Goal: Task Accomplishment & Management: Manage account settings

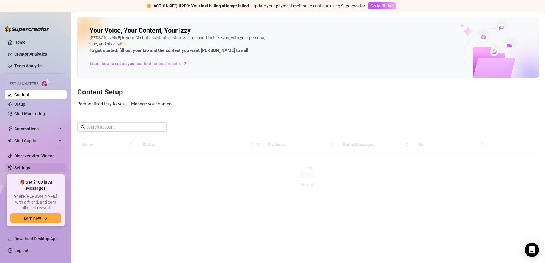
click at [23, 169] on link "Settings" at bounding box center [22, 168] width 16 height 5
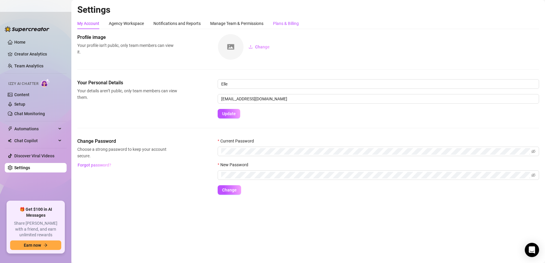
click at [284, 26] on div "Plans & Billing" at bounding box center [286, 23] width 26 height 7
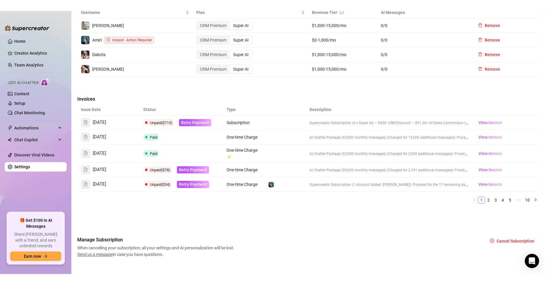
scroll to position [248, 0]
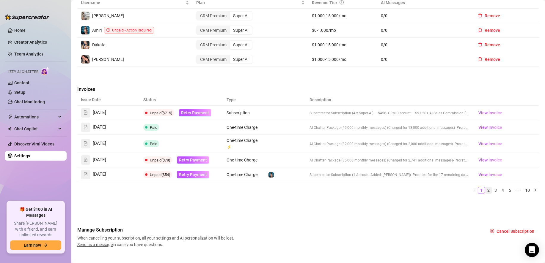
click at [485, 191] on link "2" at bounding box center [488, 190] width 7 height 7
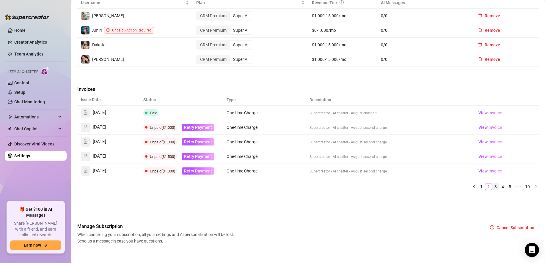
click at [492, 187] on link "3" at bounding box center [495, 187] width 7 height 7
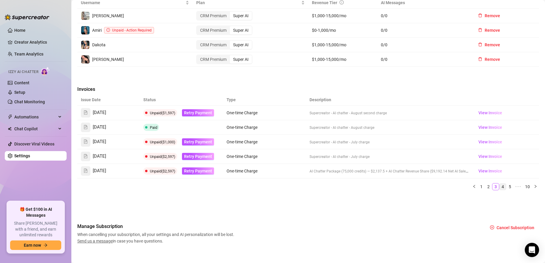
click at [499, 187] on link "4" at bounding box center [502, 187] width 7 height 7
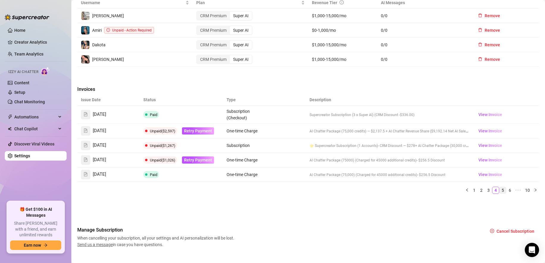
click at [499, 192] on link "5" at bounding box center [502, 190] width 7 height 7
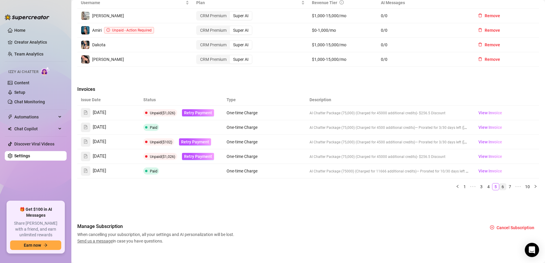
click at [499, 188] on link "6" at bounding box center [502, 187] width 7 height 7
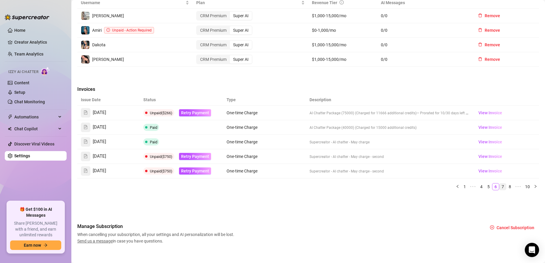
click at [499, 187] on link "7" at bounding box center [502, 187] width 7 height 7
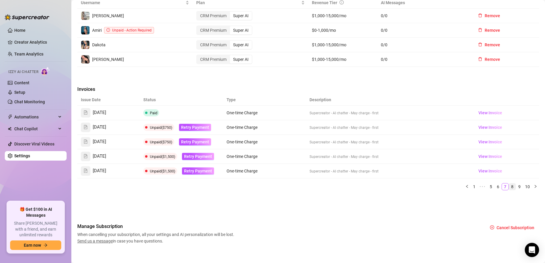
click at [509, 187] on link "8" at bounding box center [512, 187] width 7 height 7
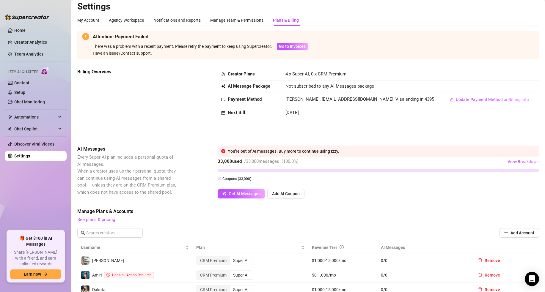
scroll to position [0, 0]
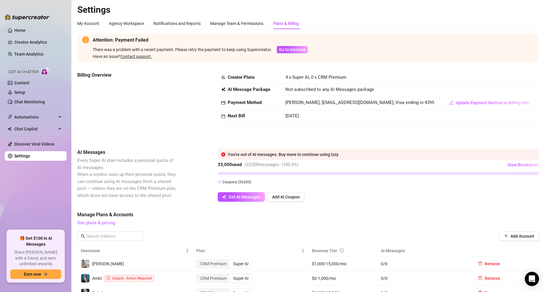
click at [366, 194] on div "Get AI Messages Add AI Coupon" at bounding box center [378, 197] width 321 height 10
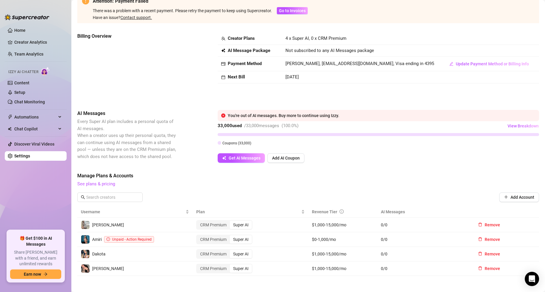
scroll to position [185, 0]
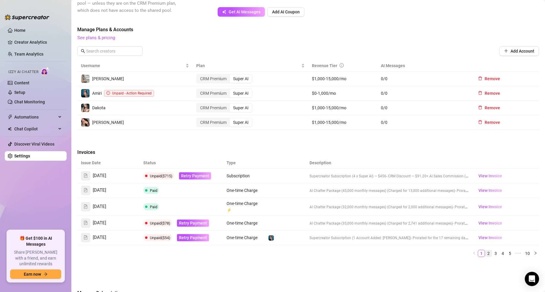
click at [485, 255] on link "2" at bounding box center [488, 253] width 7 height 7
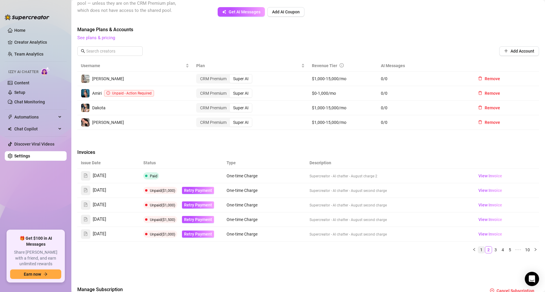
click at [478, 250] on link "1" at bounding box center [481, 250] width 7 height 7
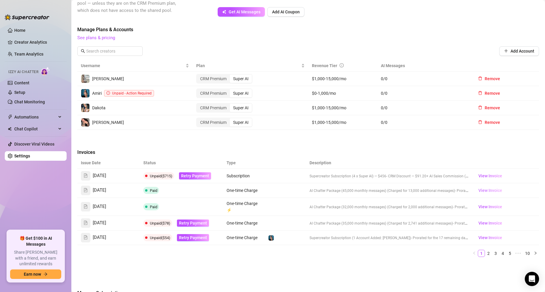
click at [485, 191] on span "View Invoice" at bounding box center [490, 190] width 24 height 7
click at [485, 254] on link "2" at bounding box center [488, 253] width 7 height 7
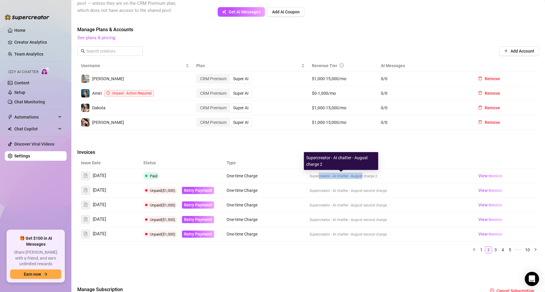
drag, startPoint x: 316, startPoint y: 176, endPoint x: 360, endPoint y: 177, distance: 44.0
click at [360, 177] on span "Supercreator - AI chatter - August charge 2" at bounding box center [343, 176] width 68 height 4
drag, startPoint x: 360, startPoint y: 177, endPoint x: 357, endPoint y: 177, distance: 3.0
click at [358, 177] on span "Supercreator - AI chatter - August charge 2" at bounding box center [343, 176] width 68 height 4
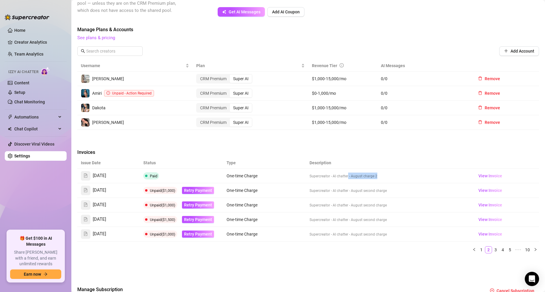
drag, startPoint x: 346, startPoint y: 177, endPoint x: 377, endPoint y: 177, distance: 30.9
click at [377, 177] on td "Supercreator - AI chatter - August charge 2" at bounding box center [389, 176] width 166 height 15
click at [368, 176] on span "Supercreator - AI chatter - August charge 2" at bounding box center [343, 176] width 68 height 4
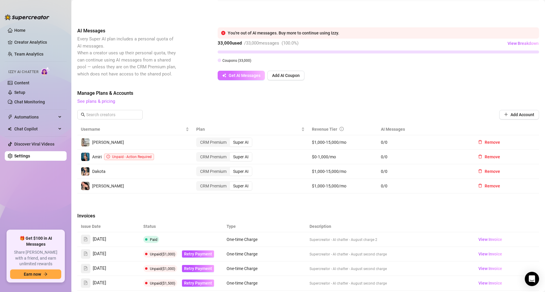
scroll to position [211, 0]
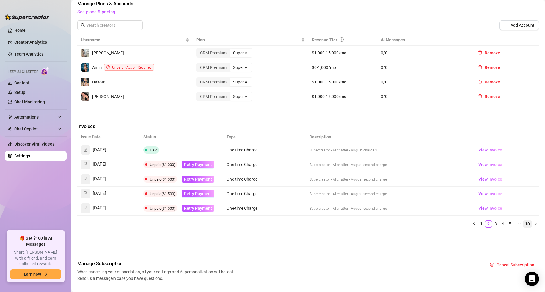
click at [524, 223] on link "10" at bounding box center [527, 224] width 8 height 7
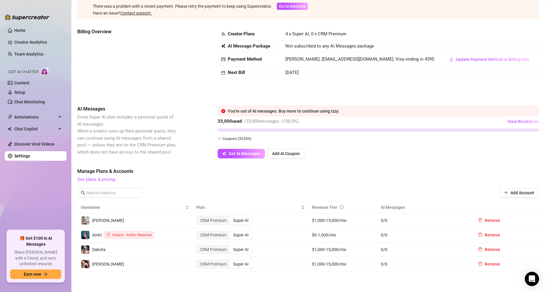
scroll to position [52, 0]
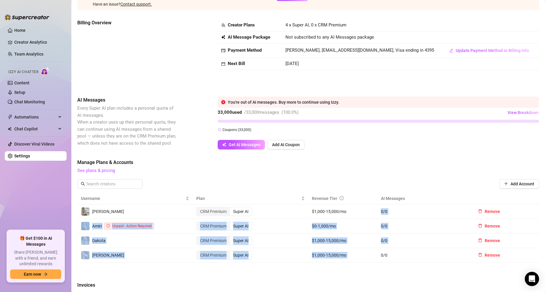
drag, startPoint x: 381, startPoint y: 206, endPoint x: 384, endPoint y: 251, distance: 45.2
click at [384, 251] on tbody "[PERSON_NAME] CRM Premium Super AI $1,000-15,000/mo 0 / 0 Remove Amiri Unpaid -…" at bounding box center [308, 233] width 462 height 58
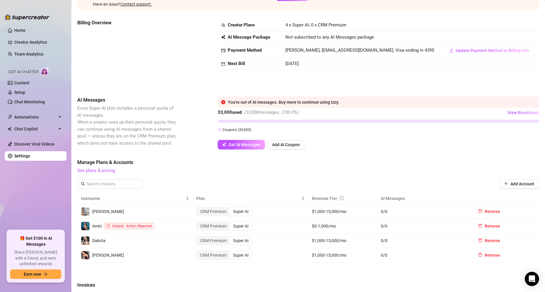
click at [383, 255] on span "0 / 0" at bounding box center [423, 255] width 85 height 7
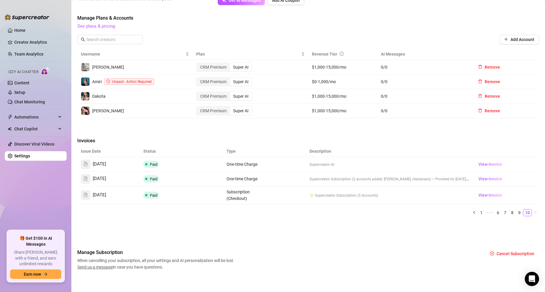
scroll to position [200, 0]
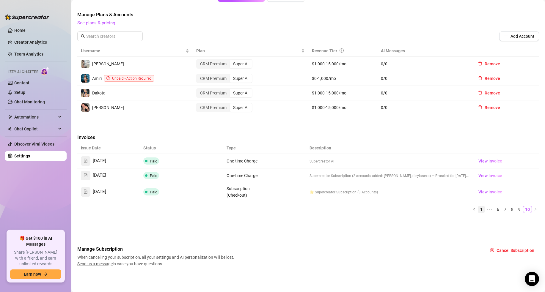
click at [478, 208] on link "1" at bounding box center [481, 209] width 7 height 7
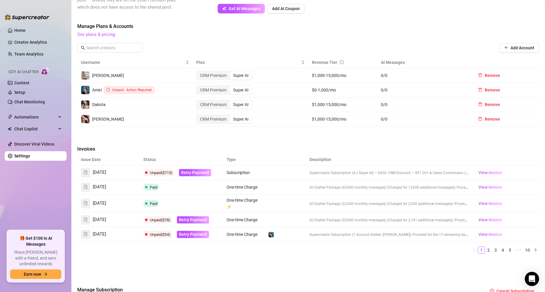
scroll to position [183, 0]
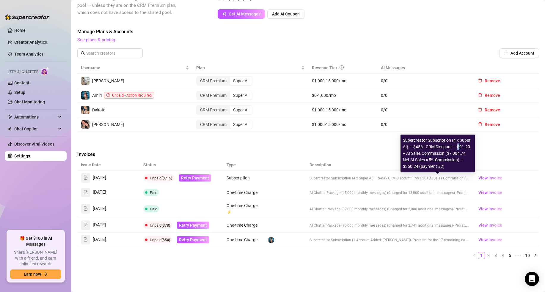
click at [458, 148] on div "Supercreator Subscription (4 x Super AI) — $456 - CRM Discount — $91.20 + AI Sa…" at bounding box center [437, 153] width 74 height 37
drag, startPoint x: 404, startPoint y: 166, endPoint x: 416, endPoint y: 166, distance: 11.9
click at [416, 166] on div "Supercreator Subscription (4 x Super AI) — $456 - CRM Discount — $91.20 + AI Sa…" at bounding box center [437, 153] width 74 height 37
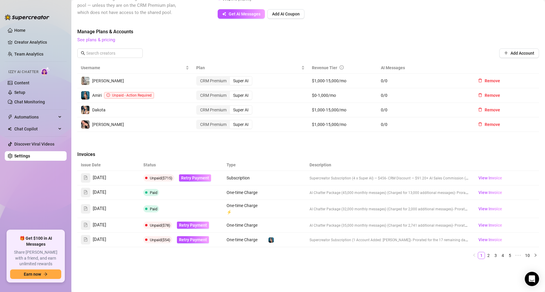
click at [372, 175] on td "Supercreator Subscription (4 x Super AI) — $456 - CRM Discount — $91.20 + AI Sa…" at bounding box center [389, 178] width 166 height 15
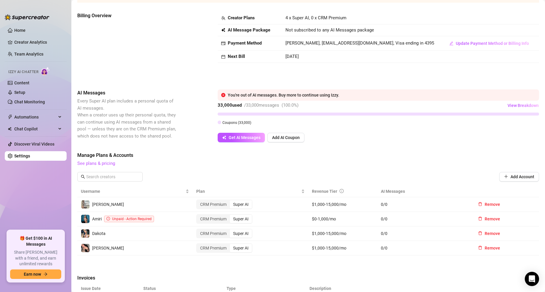
scroll to position [57, 0]
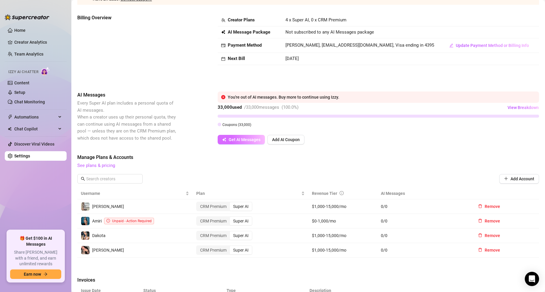
click at [236, 141] on span "Get AI Messages" at bounding box center [245, 139] width 32 height 5
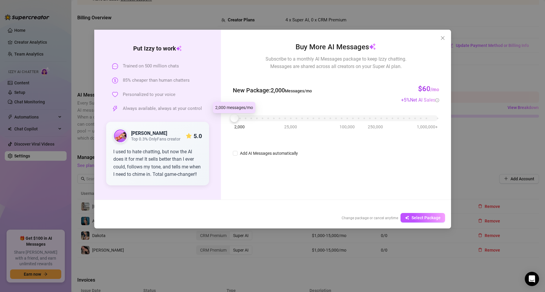
click at [233, 119] on div at bounding box center [234, 118] width 8 height 8
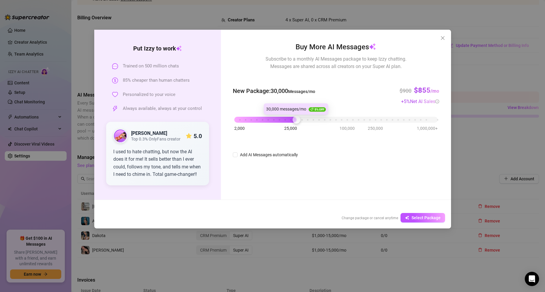
drag, startPoint x: 233, startPoint y: 119, endPoint x: 296, endPoint y: 121, distance: 62.5
click at [296, 121] on div at bounding box center [296, 120] width 8 height 8
drag, startPoint x: 294, startPoint y: 120, endPoint x: 280, endPoint y: 120, distance: 13.7
click at [280, 118] on div "2,000 25,000 100,000 250,000 1,000,000+" at bounding box center [335, 116] width 203 height 4
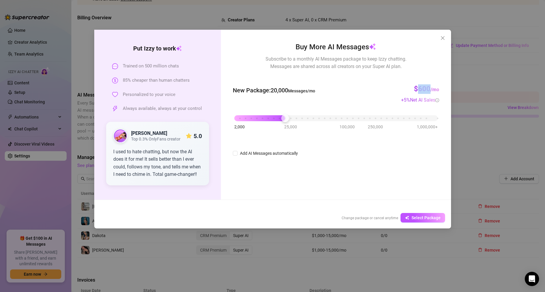
drag, startPoint x: 418, startPoint y: 89, endPoint x: 430, endPoint y: 90, distance: 11.7
click at [430, 90] on h3 "$600 /mo" at bounding box center [426, 89] width 25 height 10
click at [418, 89] on h3 "$600 /mo" at bounding box center [426, 89] width 25 height 10
drag, startPoint x: 418, startPoint y: 90, endPoint x: 429, endPoint y: 90, distance: 11.6
click at [429, 90] on h3 "$600 /mo" at bounding box center [426, 89] width 25 height 10
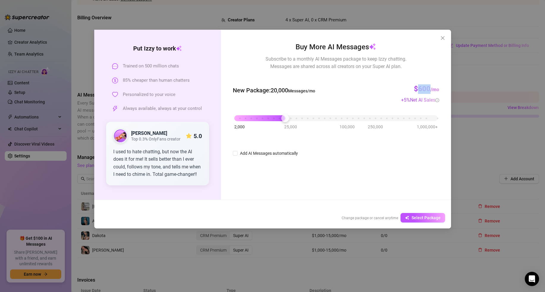
click at [423, 90] on h3 "$600 /mo" at bounding box center [426, 89] width 25 height 10
drag, startPoint x: 417, startPoint y: 90, endPoint x: 429, endPoint y: 90, distance: 11.9
click at [429, 90] on h3 "$600 /mo" at bounding box center [426, 89] width 25 height 10
click at [235, 154] on input "Add AI Messages automatically" at bounding box center [235, 153] width 5 height 5
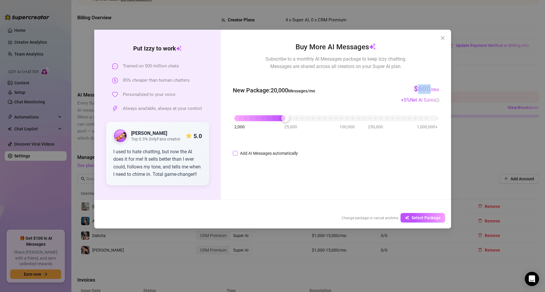
click at [235, 153] on input "Add AI Messages automatically" at bounding box center [235, 153] width 5 height 5
checkbox input "true"
click at [315, 152] on input "85%" at bounding box center [321, 153] width 20 height 9
type input "90%"
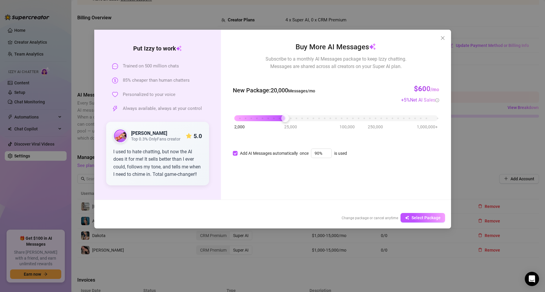
click at [303, 187] on div "Buy More AI Messages Subscribe to a monthly AI Messages package to keep Izzy ch…" at bounding box center [336, 115] width 230 height 170
click at [283, 119] on div at bounding box center [285, 118] width 8 height 8
click at [234, 155] on input "Add AI Messages automatically" at bounding box center [235, 153] width 5 height 5
checkbox input "false"
click at [328, 251] on div "Put [PERSON_NAME] to work Trained on 500 million chats 85% cheaper than human c…" at bounding box center [272, 146] width 545 height 292
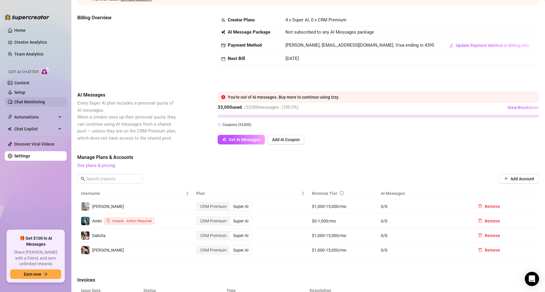
click at [29, 100] on link "Chat Monitoring" at bounding box center [29, 102] width 31 height 5
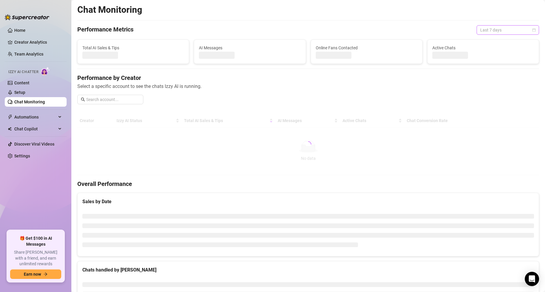
click at [491, 27] on span "Last 7 days" at bounding box center [507, 30] width 55 height 9
click at [487, 80] on div "Custom date" at bounding box center [503, 80] width 53 height 7
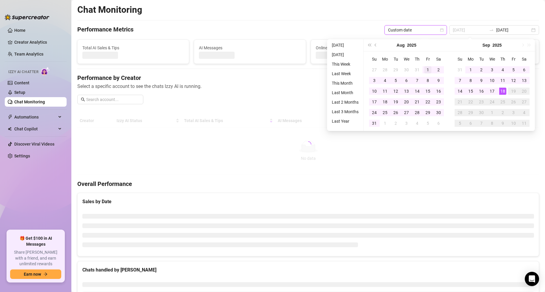
type input "[DATE]"
click at [425, 69] on div "1" at bounding box center [427, 69] width 7 height 7
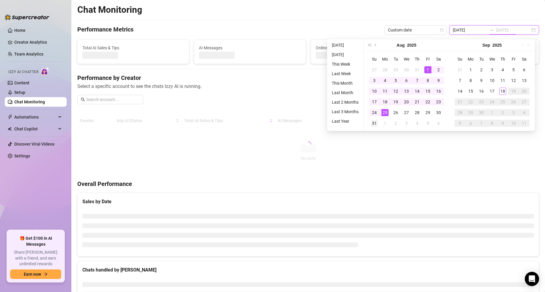
type input "[DATE]"
click at [374, 122] on div "31" at bounding box center [374, 123] width 7 height 7
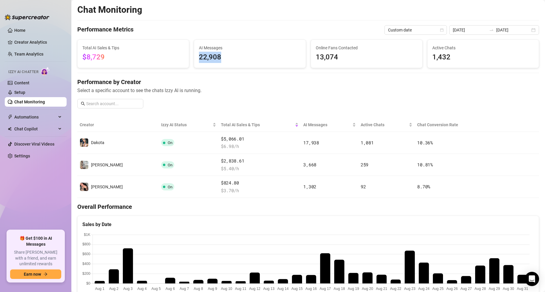
drag, startPoint x: 199, startPoint y: 58, endPoint x: 218, endPoint y: 59, distance: 19.6
click at [218, 59] on span "22,908" at bounding box center [250, 57] width 102 height 11
click at [203, 58] on span "22,908" at bounding box center [250, 57] width 102 height 11
click at [25, 155] on link "Settings" at bounding box center [22, 156] width 16 height 5
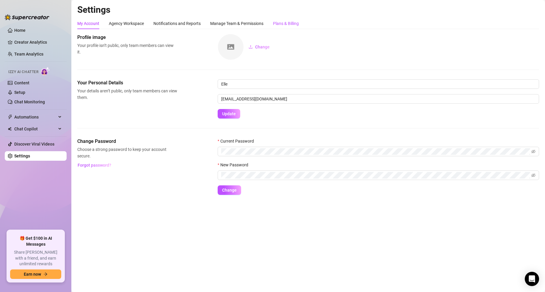
click at [290, 23] on div "Plans & Billing" at bounding box center [286, 23] width 26 height 7
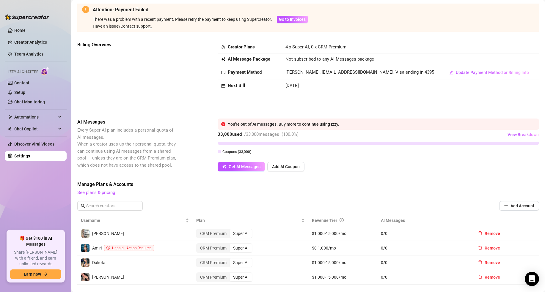
scroll to position [45, 0]
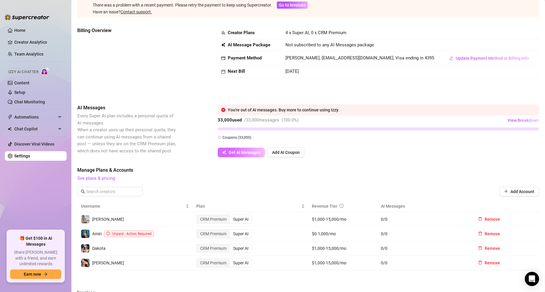
click at [240, 148] on button "Get AI Messages" at bounding box center [241, 153] width 47 height 10
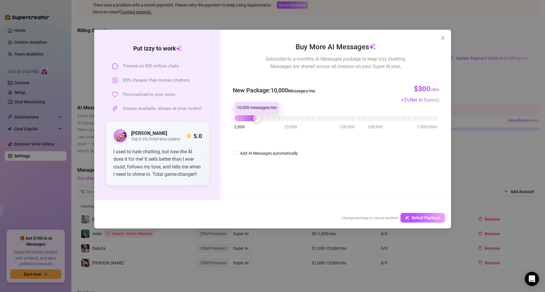
drag, startPoint x: 237, startPoint y: 120, endPoint x: 260, endPoint y: 120, distance: 23.5
click at [260, 118] on div "2,000 25,000 100,000 250,000 1,000,000+" at bounding box center [335, 116] width 203 height 4
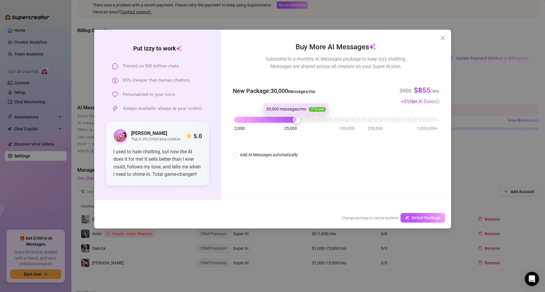
drag, startPoint x: 255, startPoint y: 117, endPoint x: 402, endPoint y: 113, distance: 146.6
click at [296, 119] on div at bounding box center [296, 120] width 8 height 8
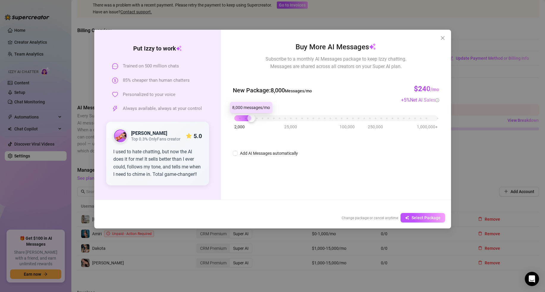
drag, startPoint x: 296, startPoint y: 122, endPoint x: 253, endPoint y: 120, distance: 43.4
click at [253, 120] on div at bounding box center [251, 118] width 8 height 8
click at [444, 37] on icon "close" at bounding box center [442, 38] width 5 height 5
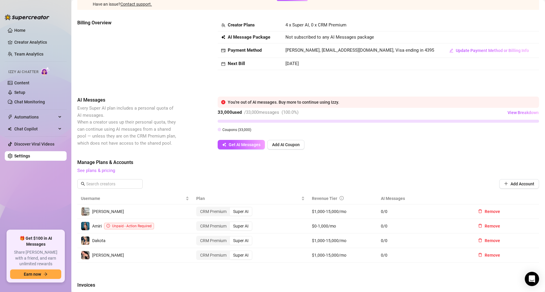
scroll to position [51, 0]
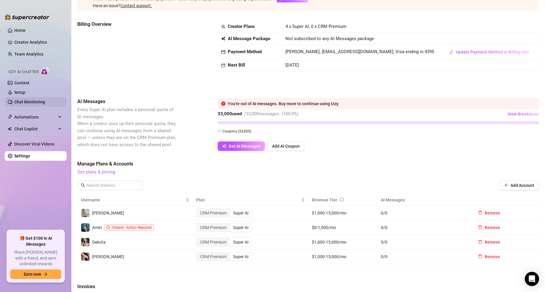
click at [27, 104] on link "Chat Monitoring" at bounding box center [29, 102] width 31 height 5
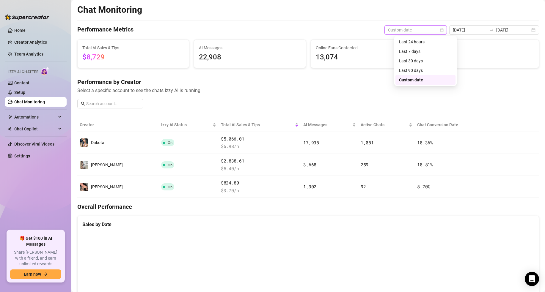
click at [418, 29] on span "Custom date" at bounding box center [415, 30] width 55 height 9
click at [416, 50] on div "Last 7 days" at bounding box center [425, 51] width 53 height 7
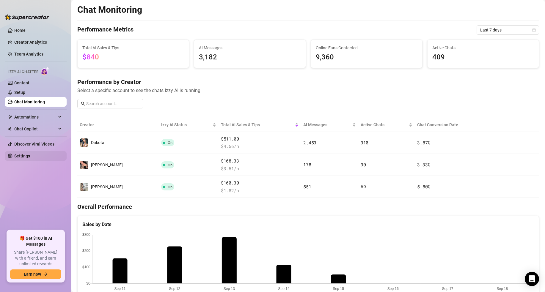
click at [30, 156] on link "Settings" at bounding box center [22, 156] width 16 height 5
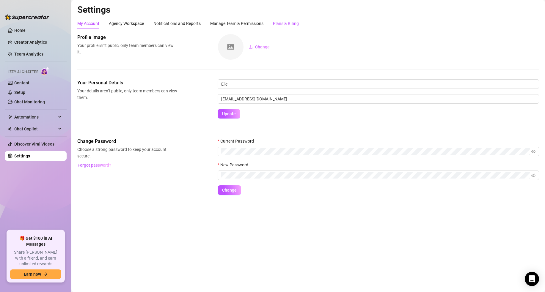
click at [288, 26] on div "Plans & Billing" at bounding box center [286, 23] width 26 height 7
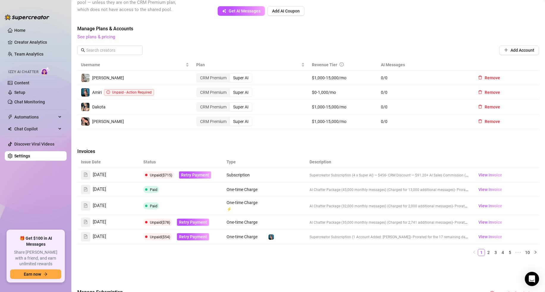
scroll to position [219, 0]
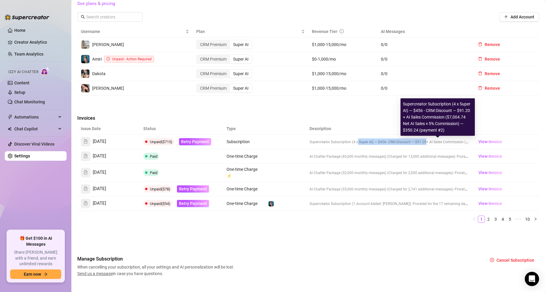
drag, startPoint x: 422, startPoint y: 141, endPoint x: 355, endPoint y: 140, distance: 67.5
click at [355, 140] on span "Supercreator Subscription (4 x Super AI) — $456 - CRM Discount — $91.20 + AI Sa…" at bounding box center [440, 141] width 263 height 5
click at [355, 140] on span "Supercreator Subscription (4 x Super AI) — $456" at bounding box center [347, 142] width 77 height 4
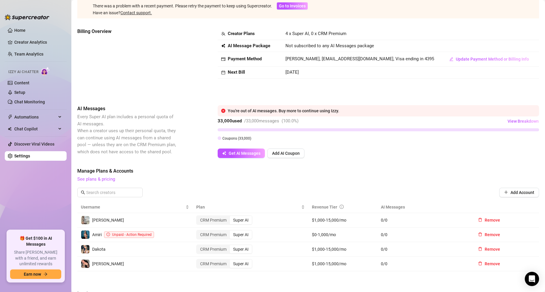
scroll to position [0, 0]
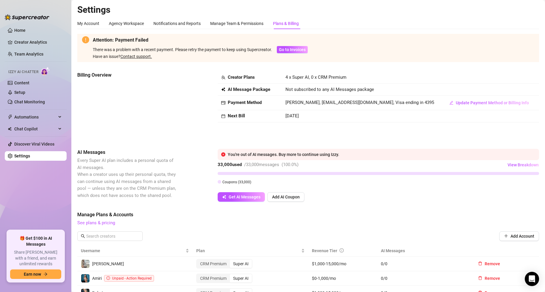
drag, startPoint x: 314, startPoint y: 115, endPoint x: 277, endPoint y: 115, distance: 36.6
click at [277, 115] on tr "Next Bill Sep 19th, 2025" at bounding box center [378, 116] width 321 height 12
drag, startPoint x: 243, startPoint y: 114, endPoint x: 231, endPoint y: 115, distance: 12.2
click at [242, 114] on strong "Next Bill" at bounding box center [236, 115] width 17 height 5
drag, startPoint x: 227, startPoint y: 116, endPoint x: 305, endPoint y: 117, distance: 77.9
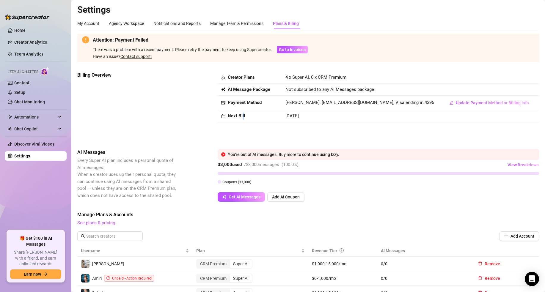
click at [305, 117] on tr "Next Bill Sep 19th, 2025" at bounding box center [378, 116] width 321 height 12
click at [299, 117] on span "[DATE]" at bounding box center [291, 115] width 13 height 5
drag, startPoint x: 284, startPoint y: 116, endPoint x: 329, endPoint y: 118, distance: 45.2
click at [329, 118] on td "[DATE]" at bounding box center [361, 116] width 159 height 12
click at [289, 117] on span "[DATE]" at bounding box center [291, 115] width 13 height 5
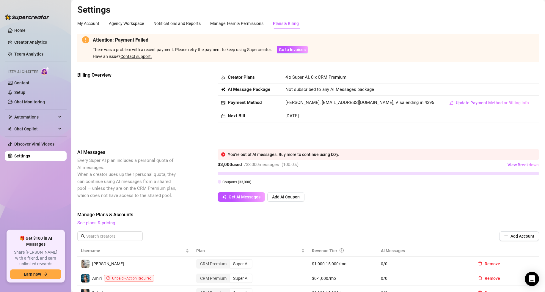
drag, startPoint x: 286, startPoint y: 116, endPoint x: 302, endPoint y: 116, distance: 16.1
click at [299, 116] on span "[DATE]" at bounding box center [291, 115] width 13 height 5
drag, startPoint x: 284, startPoint y: 102, endPoint x: 318, endPoint y: 103, distance: 33.3
click at [318, 103] on span "[PERSON_NAME], [EMAIL_ADDRESS][DOMAIN_NAME], Visa ending in 4395" at bounding box center [359, 102] width 149 height 5
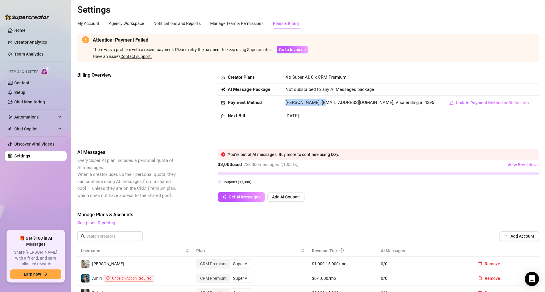
copy span "Danielle Harrison"
click at [19, 95] on link "Setup" at bounding box center [19, 92] width 11 height 5
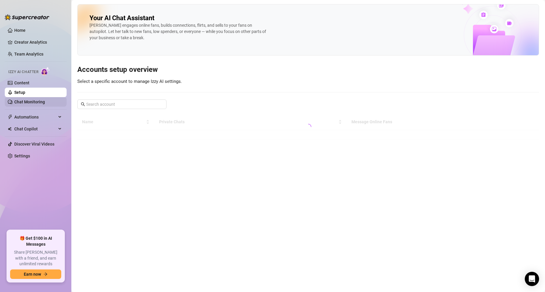
click at [20, 101] on link "Chat Monitoring" at bounding box center [29, 102] width 31 height 5
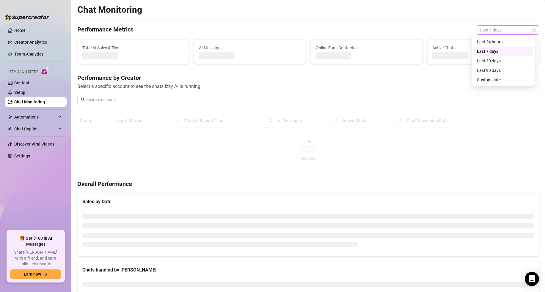
click at [499, 30] on span "Last 7 days" at bounding box center [507, 30] width 55 height 9
click at [496, 80] on div "Custom date" at bounding box center [503, 80] width 53 height 7
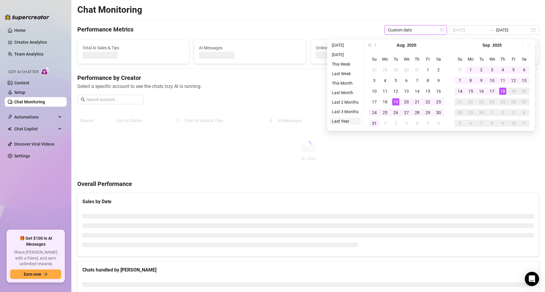
type input "2024-09-18"
click at [350, 121] on li "Last Year" at bounding box center [345, 121] width 32 height 7
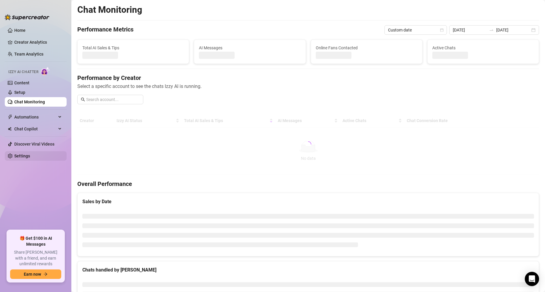
click at [24, 154] on link "Settings" at bounding box center [22, 156] width 16 height 5
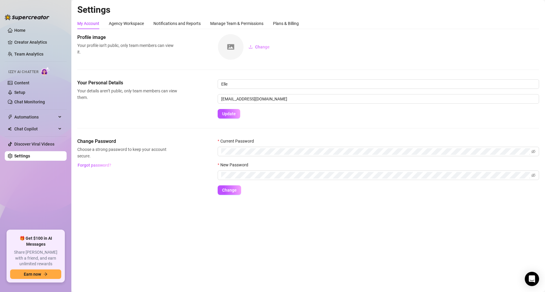
click at [300, 24] on div "My Account Agency Workspace Notifications and Reports Manage Team & Permissions…" at bounding box center [308, 23] width 462 height 11
click at [297, 23] on div "Plans & Billing" at bounding box center [286, 23] width 26 height 7
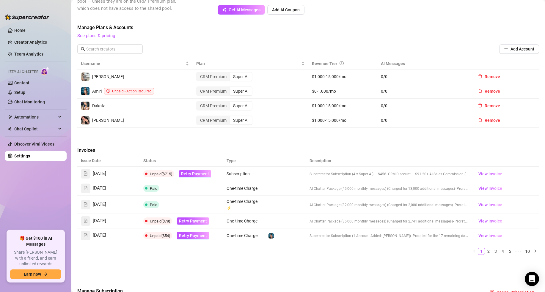
scroll to position [188, 0]
click at [485, 251] on link "2" at bounding box center [488, 251] width 7 height 7
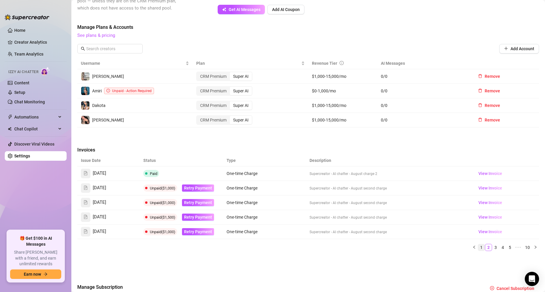
click at [478, 248] on link "1" at bounding box center [481, 247] width 7 height 7
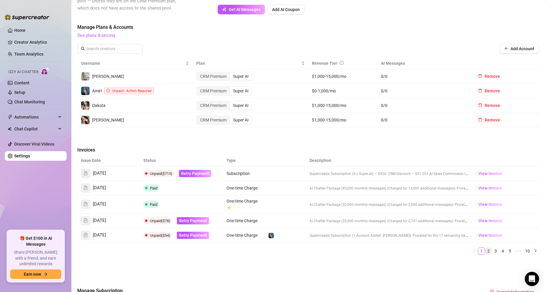
click at [485, 252] on link "2" at bounding box center [488, 251] width 7 height 7
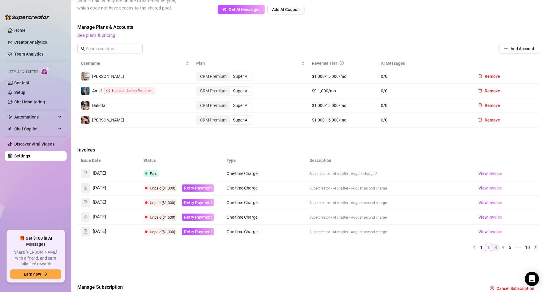
click at [492, 248] on link "3" at bounding box center [495, 247] width 7 height 7
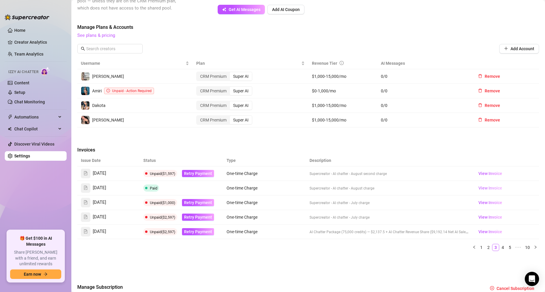
click at [490, 187] on span "View Invoice" at bounding box center [490, 188] width 24 height 7
click at [499, 248] on link "4" at bounding box center [502, 247] width 7 height 7
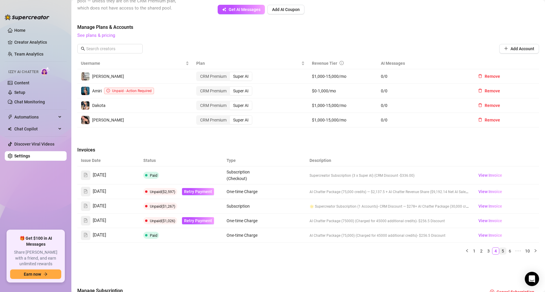
click at [499, 251] on link "5" at bounding box center [502, 251] width 7 height 7
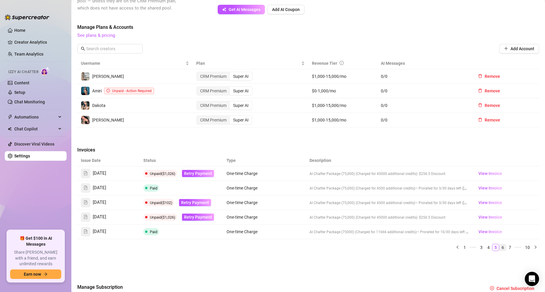
click at [499, 247] on link "6" at bounding box center [502, 247] width 7 height 7
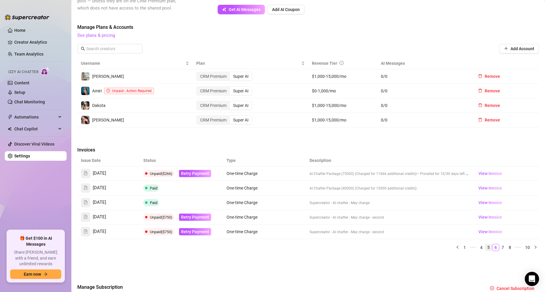
click at [485, 247] on link "5" at bounding box center [488, 247] width 7 height 7
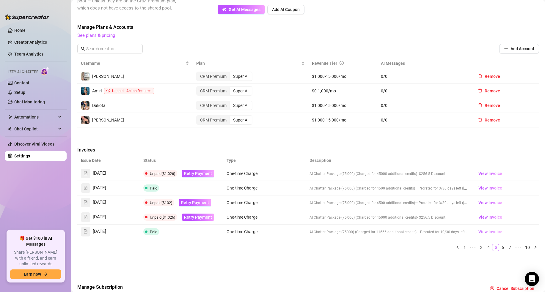
click at [482, 232] on span "View Invoice" at bounding box center [490, 232] width 24 height 7
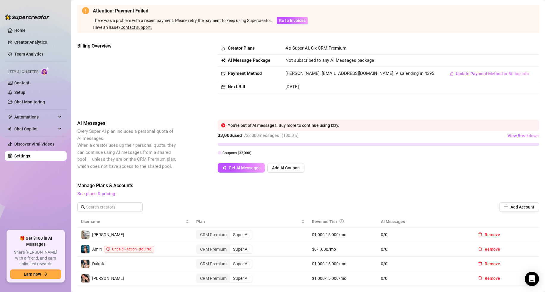
scroll to position [0, 0]
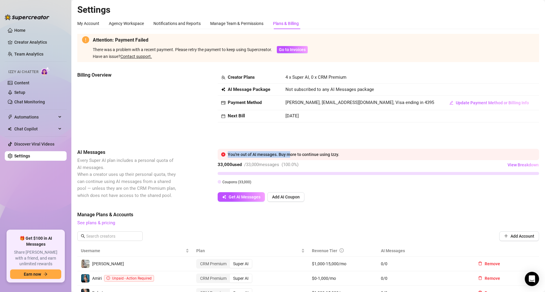
drag, startPoint x: 228, startPoint y: 155, endPoint x: 289, endPoint y: 155, distance: 61.2
click at [289, 155] on div "You're out of AI messages. Buy more to continue using Izzy." at bounding box center [382, 154] width 308 height 7
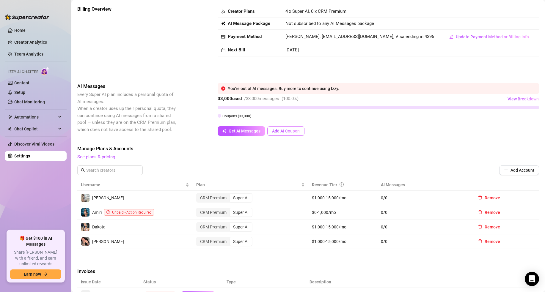
scroll to position [59, 0]
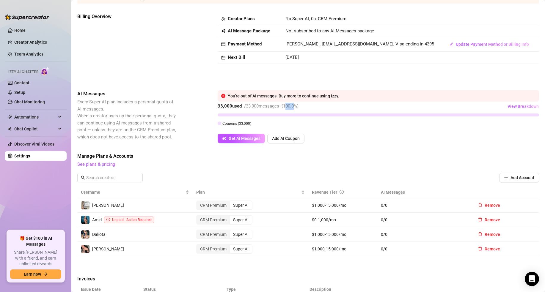
drag, startPoint x: 288, startPoint y: 106, endPoint x: 297, endPoint y: 105, distance: 9.3
click at [297, 105] on span "( 100.0 %)" at bounding box center [289, 105] width 17 height 5
drag, startPoint x: 288, startPoint y: 106, endPoint x: 297, endPoint y: 106, distance: 8.6
click at [297, 106] on span "( 100.0 %)" at bounding box center [289, 105] width 17 height 5
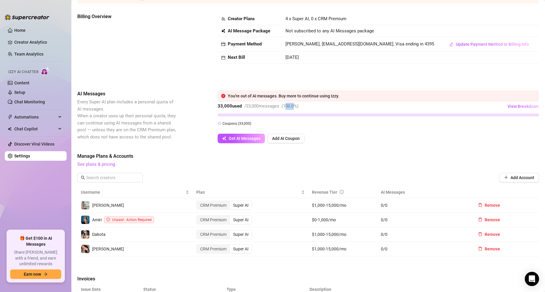
click at [297, 106] on span "( 100.0 %)" at bounding box center [289, 105] width 17 height 5
click at [250, 139] on span "Get AI Messages" at bounding box center [245, 138] width 32 height 5
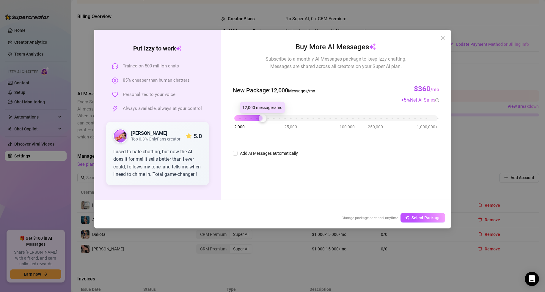
drag, startPoint x: 232, startPoint y: 118, endPoint x: 309, endPoint y: 150, distance: 83.0
click at [259, 118] on div at bounding box center [263, 118] width 8 height 8
click at [235, 154] on input "Add AI Messages automatically" at bounding box center [235, 153] width 5 height 5
drag, startPoint x: 262, startPoint y: 119, endPoint x: 253, endPoint y: 120, distance: 9.5
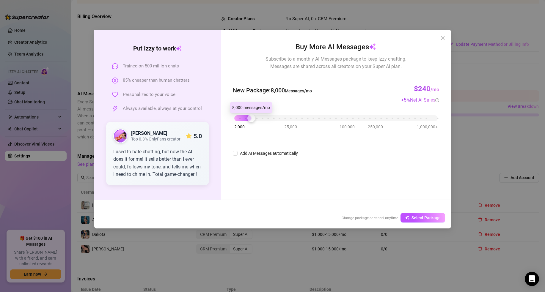
click at [253, 120] on div at bounding box center [251, 118] width 8 height 8
click at [443, 38] on icon "close" at bounding box center [442, 38] width 4 height 4
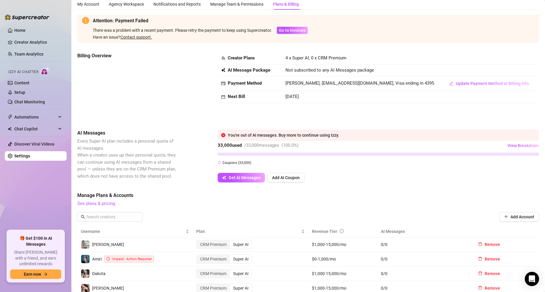
scroll to position [18, 0]
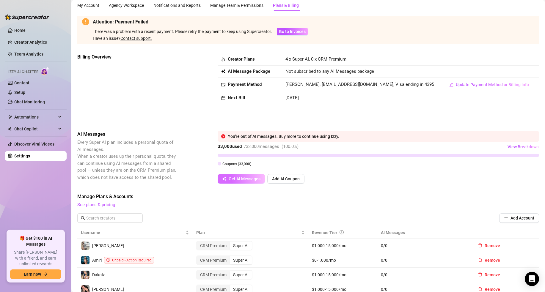
click at [238, 180] on span "Get AI Messages" at bounding box center [245, 179] width 32 height 5
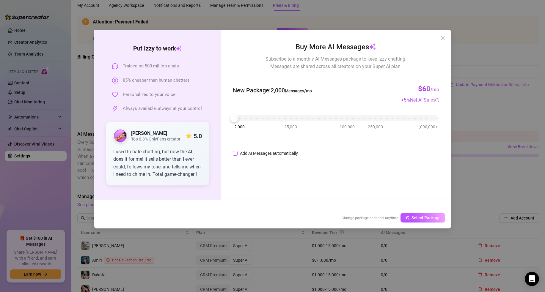
click at [234, 154] on input "Add AI Messages automatically" at bounding box center [235, 153] width 5 height 5
checkbox input "true"
click at [317, 153] on input "85%" at bounding box center [321, 153] width 20 height 9
type input "95%"
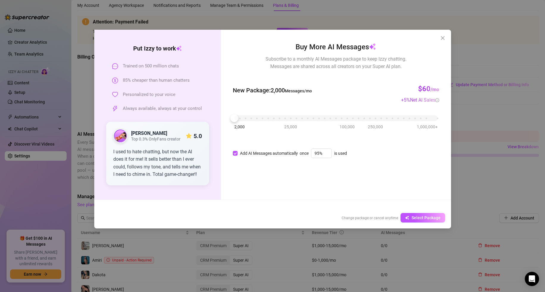
click at [304, 179] on div "Buy More AI Messages Subscribe to a monthly AI Messages package to keep Izzy ch…" at bounding box center [336, 115] width 230 height 170
drag, startPoint x: 236, startPoint y: 117, endPoint x: 259, endPoint y: 117, distance: 23.8
click at [259, 117] on div at bounding box center [257, 118] width 8 height 8
drag, startPoint x: 255, startPoint y: 118, endPoint x: 259, endPoint y: 118, distance: 4.8
click at [259, 118] on div at bounding box center [263, 118] width 8 height 8
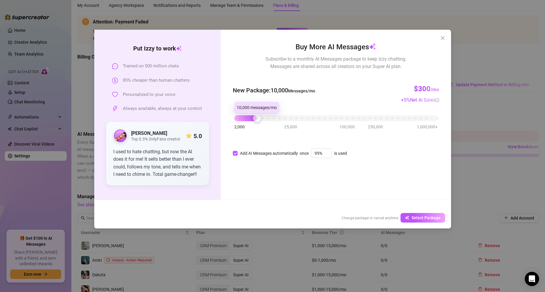
drag, startPoint x: 262, startPoint y: 118, endPoint x: 257, endPoint y: 117, distance: 5.4
click at [257, 117] on div at bounding box center [257, 118] width 8 height 8
drag, startPoint x: 257, startPoint y: 119, endPoint x: 251, endPoint y: 120, distance: 5.4
click at [251, 120] on div at bounding box center [251, 118] width 8 height 8
click at [441, 38] on icon "close" at bounding box center [442, 38] width 5 height 5
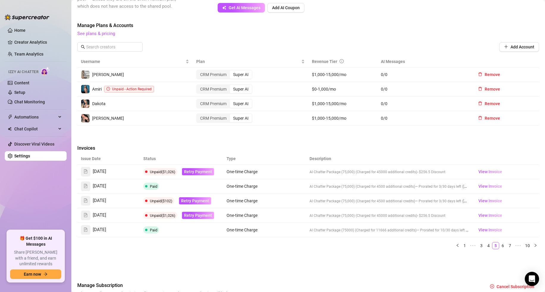
scroll to position [215, 0]
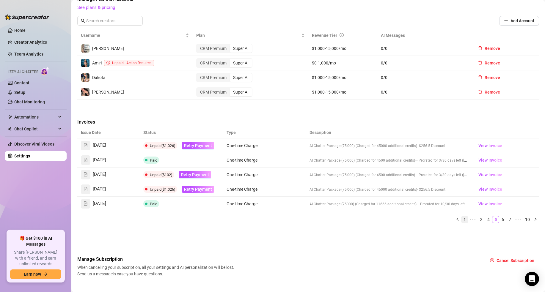
click at [461, 220] on link "1" at bounding box center [464, 219] width 7 height 7
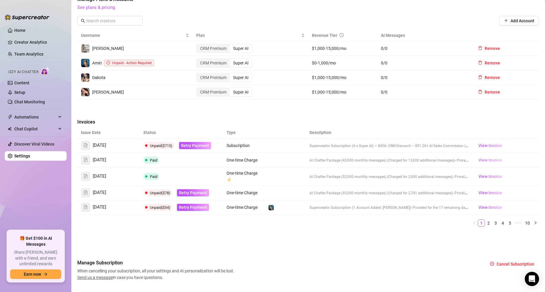
click at [498, 160] on link "View Invoice" at bounding box center [490, 160] width 29 height 7
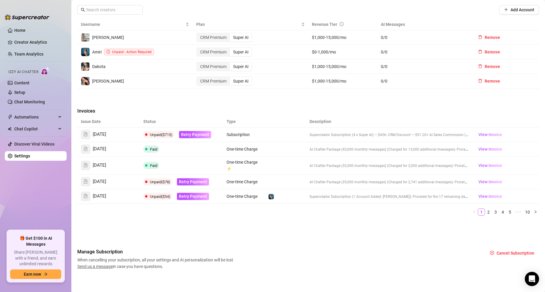
scroll to position [229, 0]
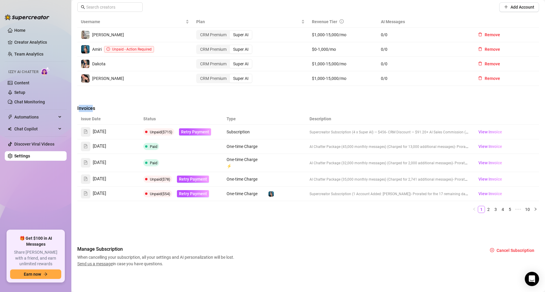
drag, startPoint x: 78, startPoint y: 107, endPoint x: 92, endPoint y: 106, distance: 14.0
click at [92, 106] on span "Invoices" at bounding box center [127, 108] width 100 height 7
click at [87, 108] on span "Invoices" at bounding box center [127, 108] width 100 height 7
drag, startPoint x: 82, startPoint y: 108, endPoint x: 90, endPoint y: 108, distance: 8.3
click at [90, 108] on span "Invoices" at bounding box center [127, 108] width 100 height 7
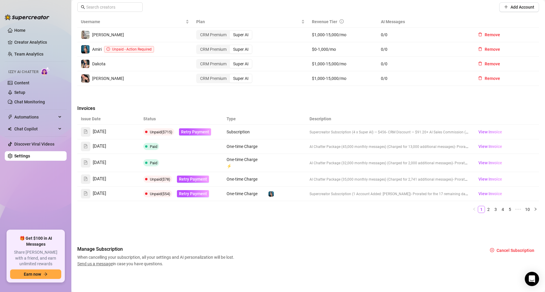
click at [81, 109] on span "Invoices" at bounding box center [127, 108] width 100 height 7
drag, startPoint x: 81, startPoint y: 109, endPoint x: 90, endPoint y: 109, distance: 9.2
click at [90, 109] on span "Invoices" at bounding box center [127, 108] width 100 height 7
click at [29, 100] on link "Chat Monitoring" at bounding box center [29, 102] width 31 height 5
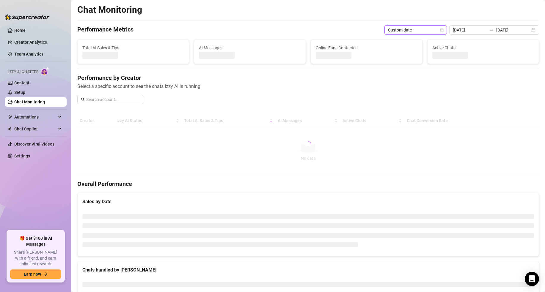
click at [400, 32] on span "Custom date" at bounding box center [415, 30] width 55 height 9
click at [410, 51] on div "Last 7 days" at bounding box center [425, 51] width 53 height 7
click at [23, 154] on link "Settings" at bounding box center [22, 156] width 16 height 5
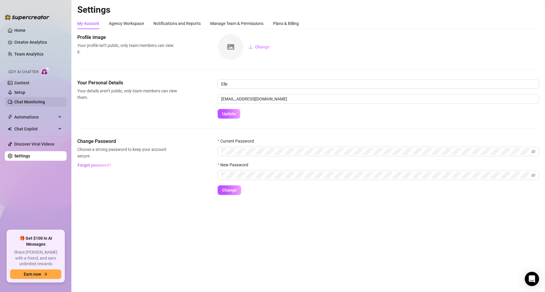
click at [34, 103] on link "Chat Monitoring" at bounding box center [29, 102] width 31 height 5
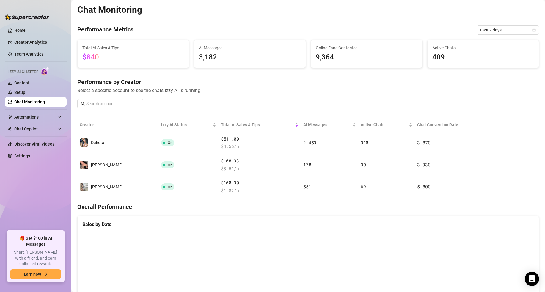
click at [382, 92] on span "Select a specific account to see the chats Izzy AI is running." at bounding box center [308, 90] width 462 height 7
click at [498, 30] on span "Last 7 days" at bounding box center [507, 30] width 55 height 9
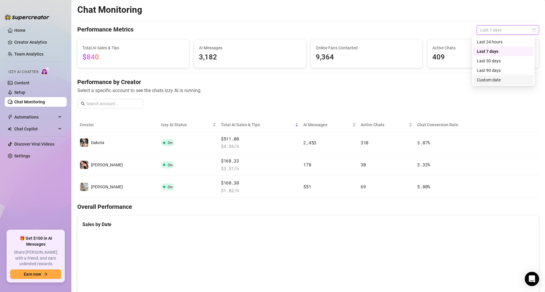
click at [496, 82] on div "Custom date" at bounding box center [503, 80] width 53 height 7
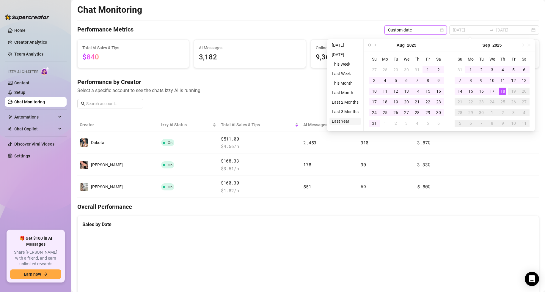
type input "2024-09-18"
click at [344, 123] on li "Last Year" at bounding box center [345, 121] width 32 height 7
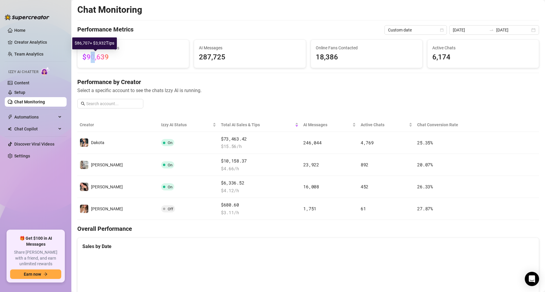
drag, startPoint x: 89, startPoint y: 58, endPoint x: 95, endPoint y: 58, distance: 6.5
click at [95, 58] on span "$90,639" at bounding box center [95, 57] width 26 height 8
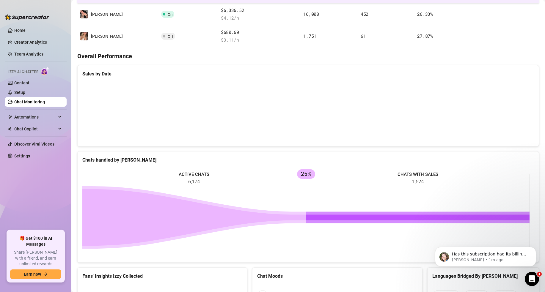
scroll to position [283, 0]
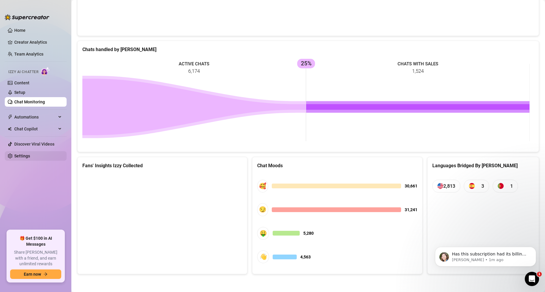
click at [29, 157] on link "Settings" at bounding box center [22, 156] width 16 height 5
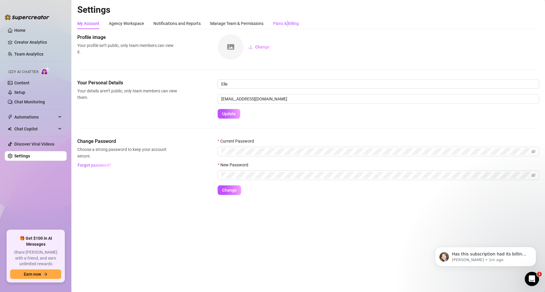
click at [288, 24] on div "Plans & Billing" at bounding box center [286, 23] width 26 height 7
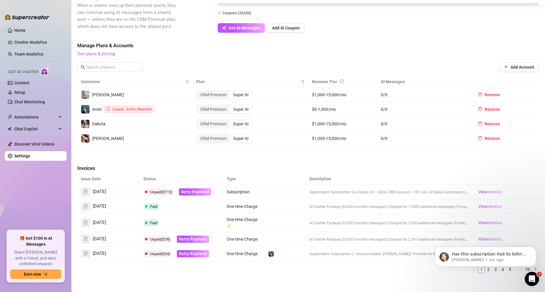
scroll to position [229, 0]
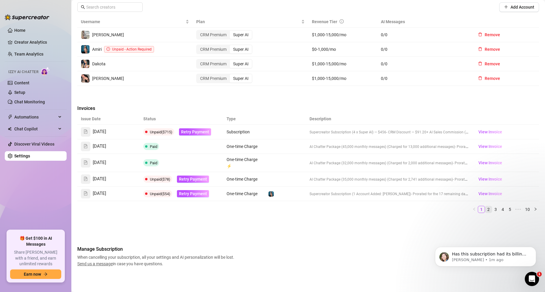
click at [486, 208] on link "2" at bounding box center [488, 209] width 7 height 7
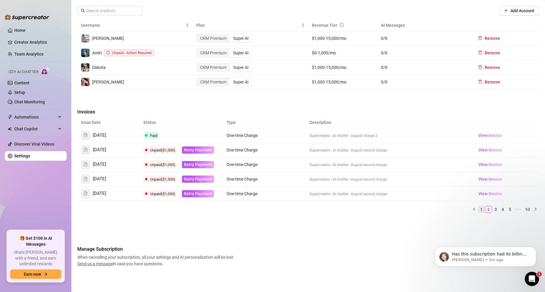
click at [478, 209] on link "1" at bounding box center [481, 209] width 7 height 7
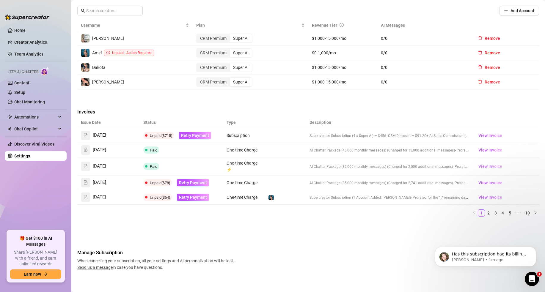
click at [479, 164] on span "View Invoice" at bounding box center [490, 166] width 24 height 7
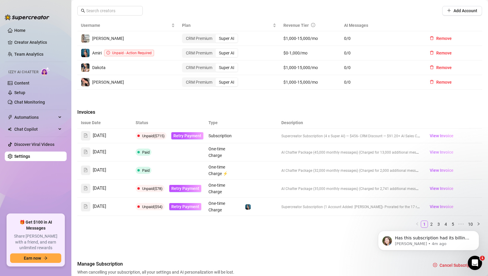
click at [442, 152] on span "View Invoice" at bounding box center [441, 152] width 24 height 7
